Goal: Task Accomplishment & Management: Manage account settings

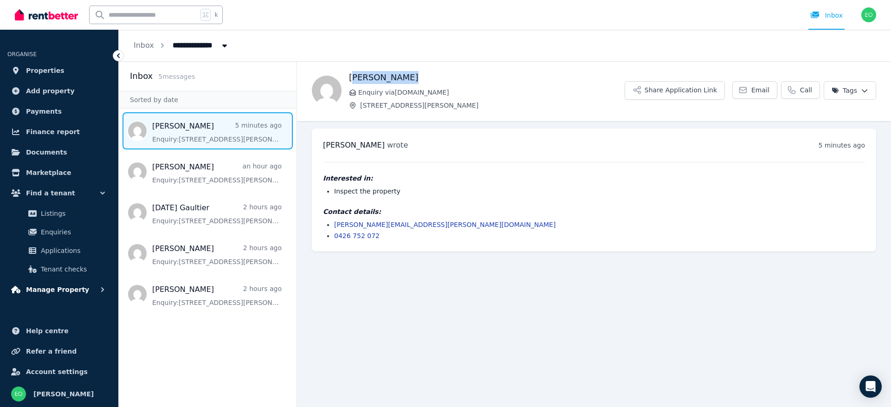
click at [58, 292] on span "Manage Property" at bounding box center [57, 289] width 63 height 11
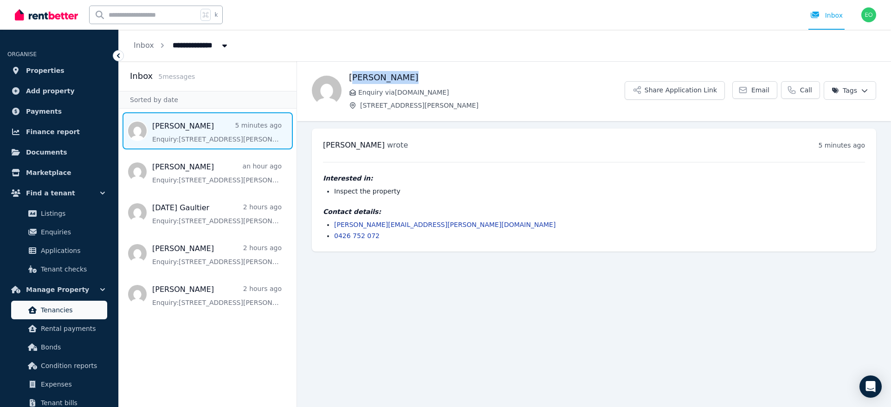
click at [55, 305] on span "Tenancies" at bounding box center [72, 309] width 63 height 11
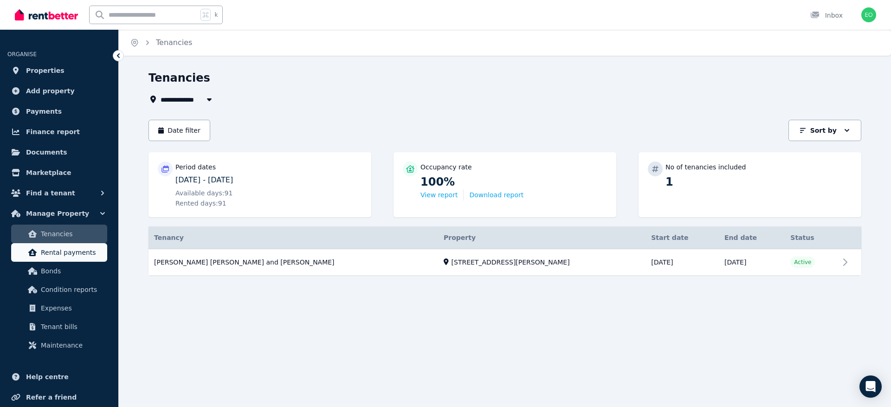
click at [65, 255] on span "Rental payments" at bounding box center [72, 252] width 63 height 11
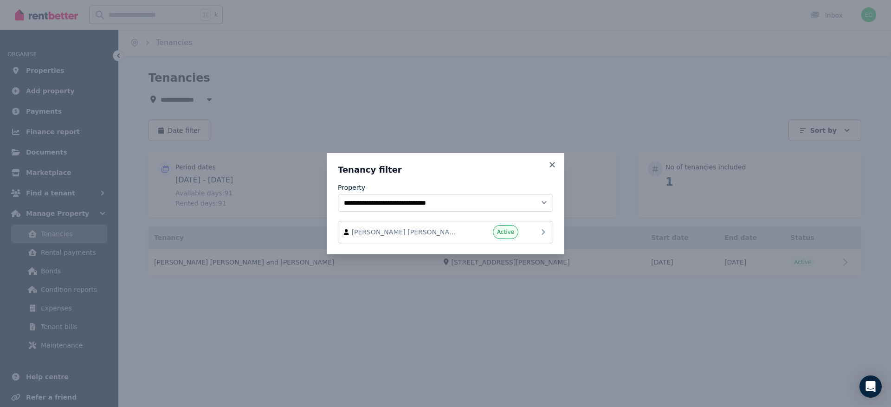
click at [450, 231] on span "[PERSON_NAME] [PERSON_NAME] and [PERSON_NAME]" at bounding box center [405, 231] width 106 height 9
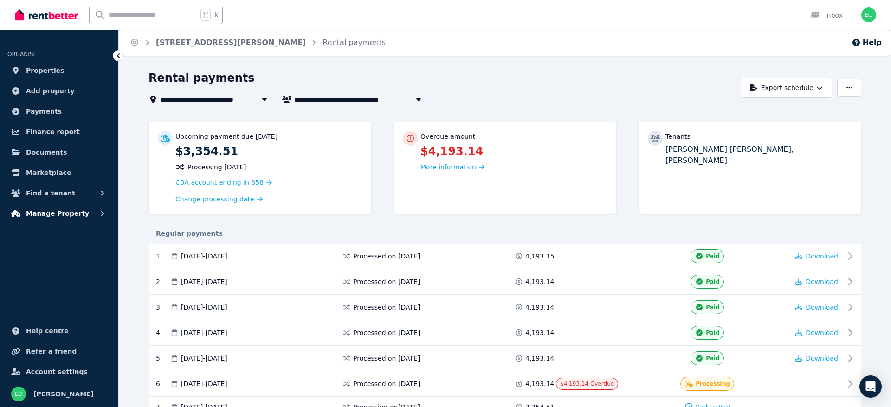
click at [58, 214] on span "Manage Property" at bounding box center [57, 213] width 63 height 11
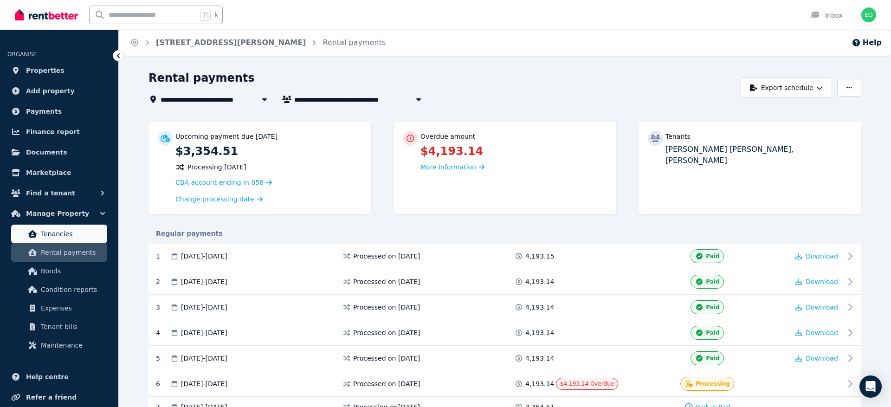
click at [54, 235] on span "Tenancies" at bounding box center [72, 233] width 63 height 11
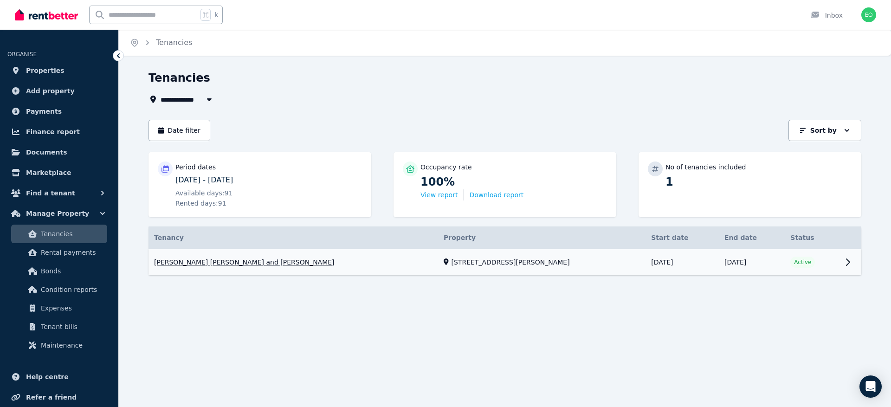
click at [490, 268] on link "View property details" at bounding box center [504, 262] width 713 height 26
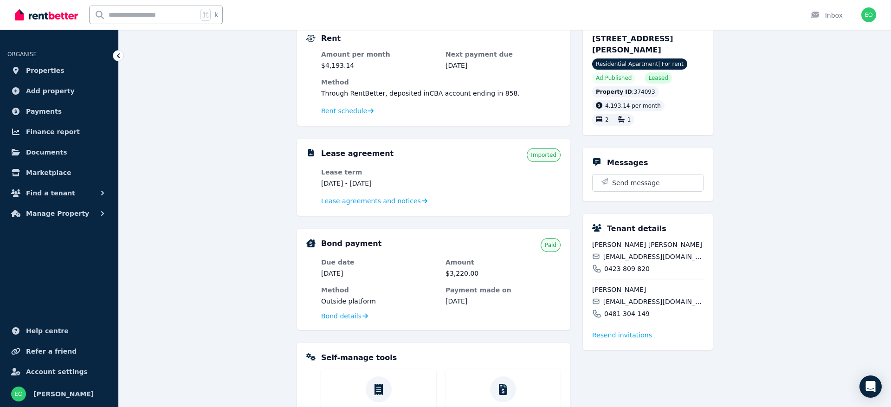
scroll to position [78, 0]
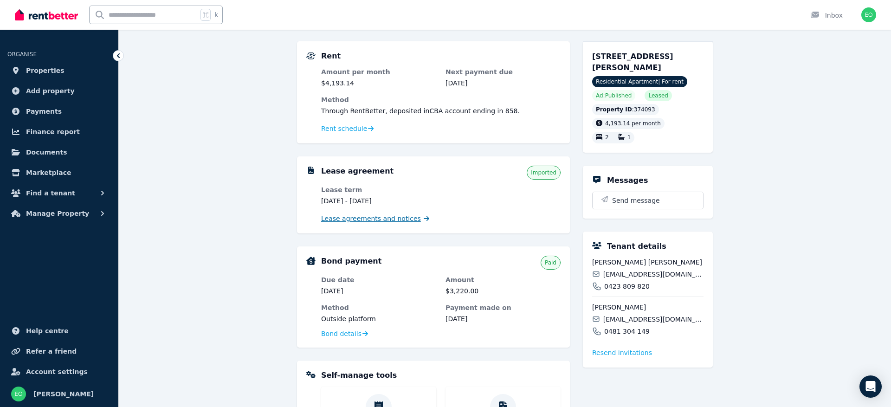
click at [392, 217] on span "Lease agreements and notices" at bounding box center [371, 218] width 100 height 9
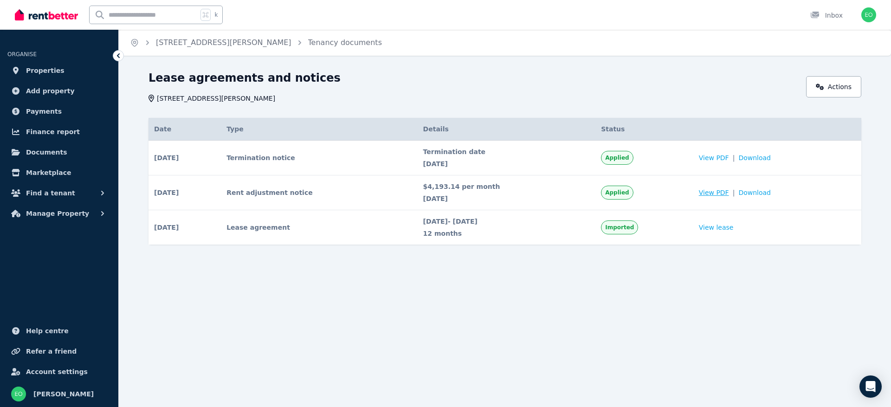
click at [716, 192] on span "View PDF" at bounding box center [714, 192] width 30 height 9
click at [721, 192] on span "View PDF" at bounding box center [714, 192] width 30 height 9
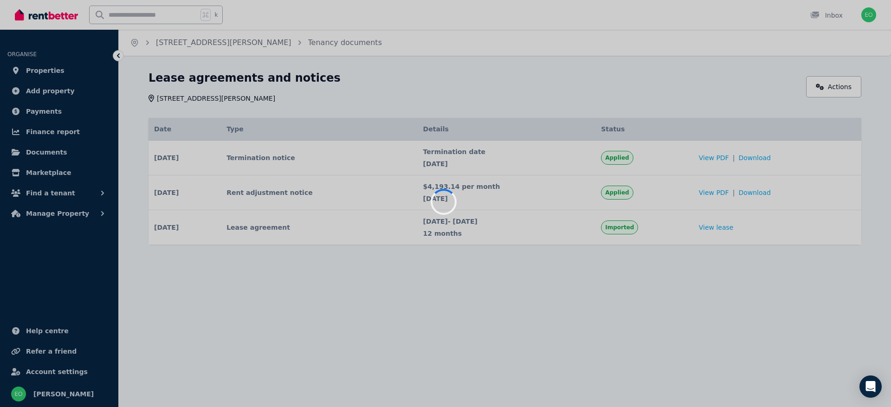
click at [880, 14] on div at bounding box center [445, 203] width 891 height 407
click at [880, 7] on div at bounding box center [445, 203] width 891 height 407
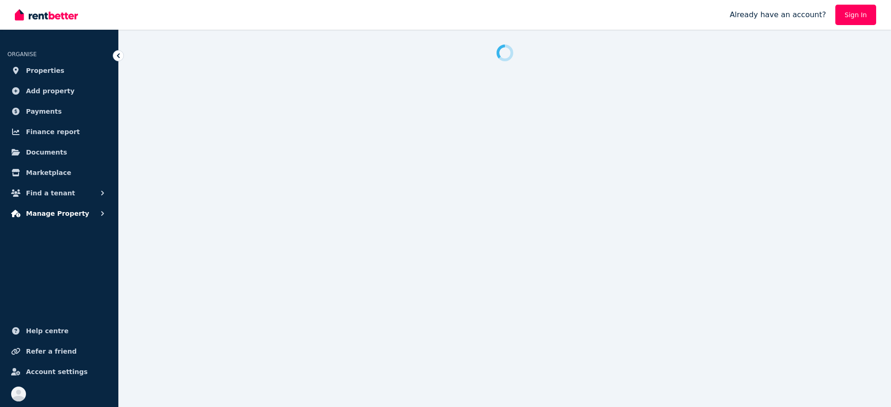
click at [77, 213] on span "Manage Property" at bounding box center [57, 213] width 63 height 11
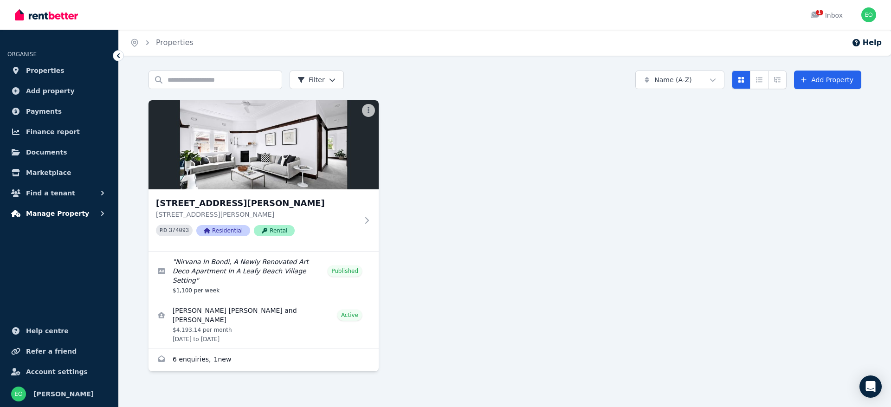
click at [75, 219] on button "Manage Property" at bounding box center [58, 213] width 103 height 19
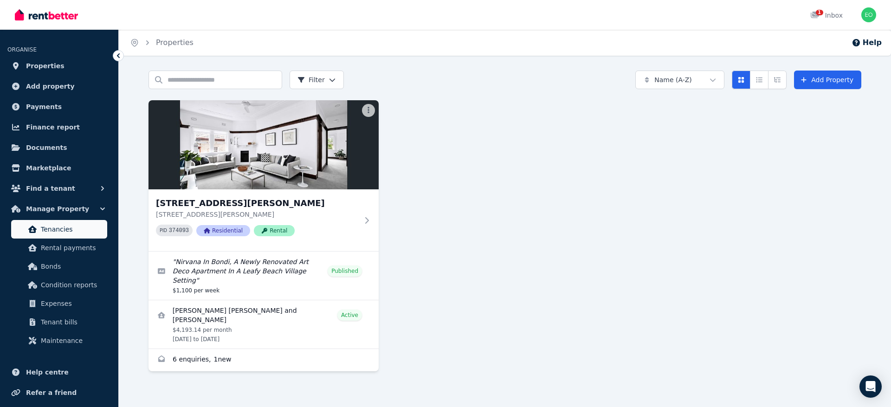
scroll to position [3, 0]
